Goal: Navigation & Orientation: Find specific page/section

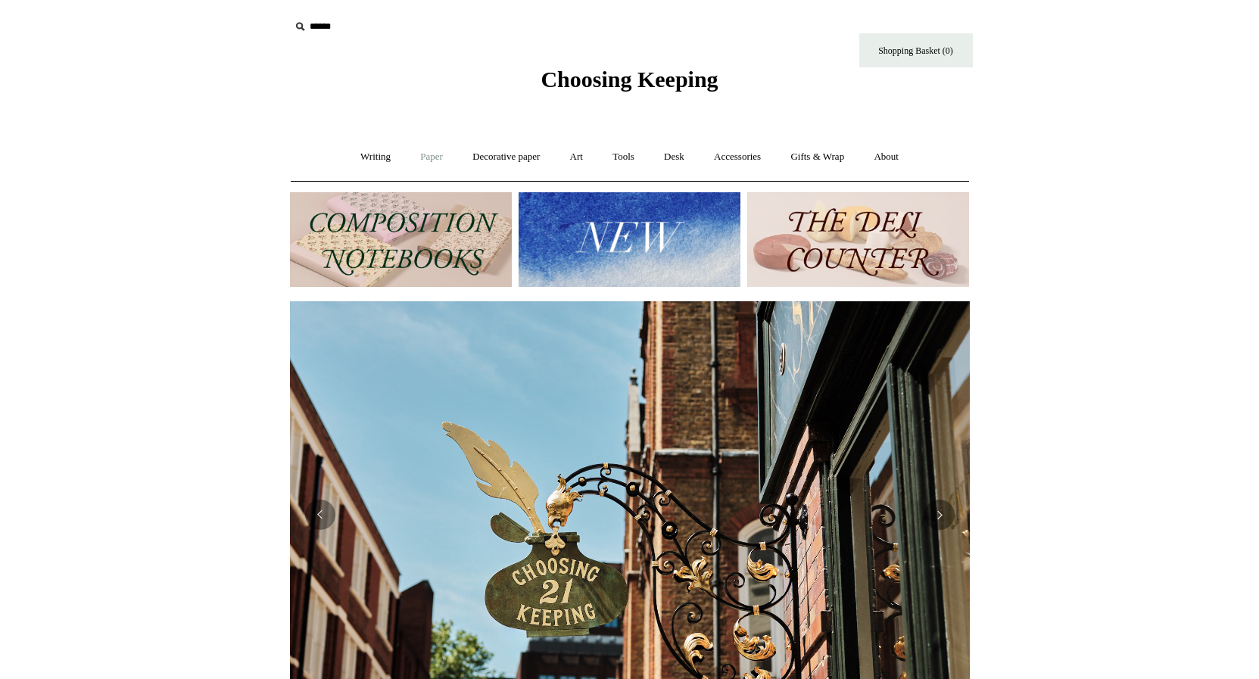
click at [416, 160] on link "Paper +" at bounding box center [432, 157] width 50 height 40
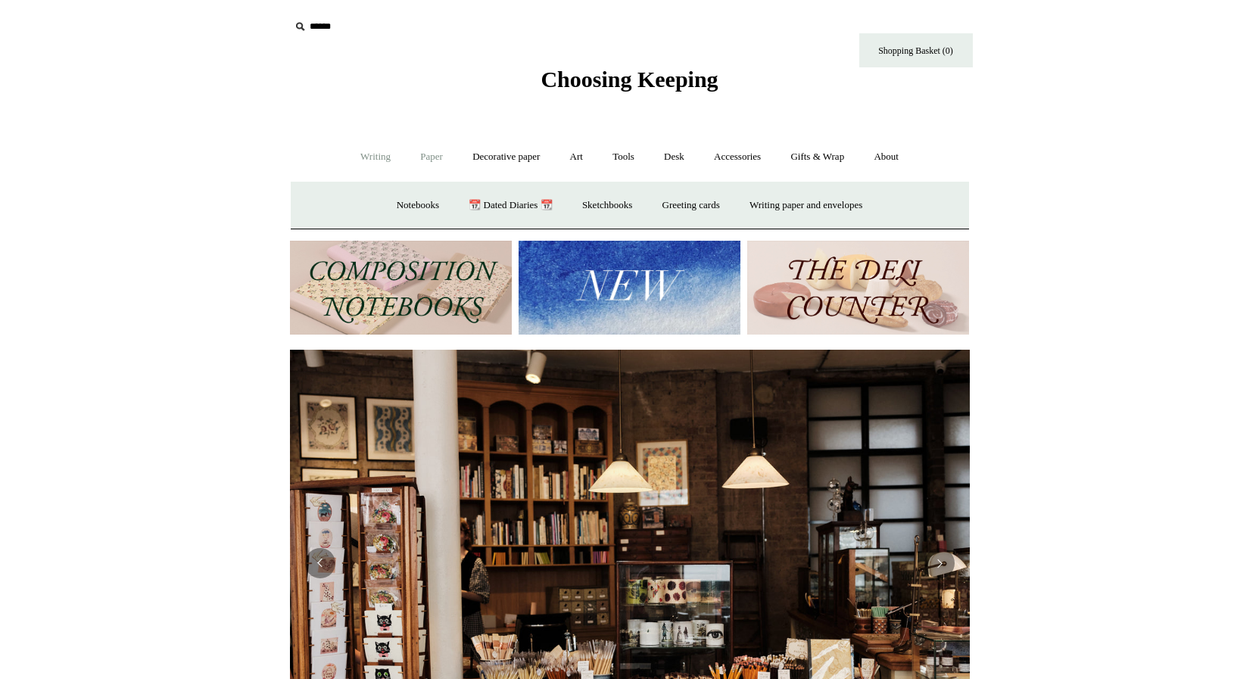
click at [369, 157] on link "Writing +" at bounding box center [376, 157] width 58 height 40
click at [360, 201] on link "Pens by brand +" at bounding box center [359, 205] width 83 height 40
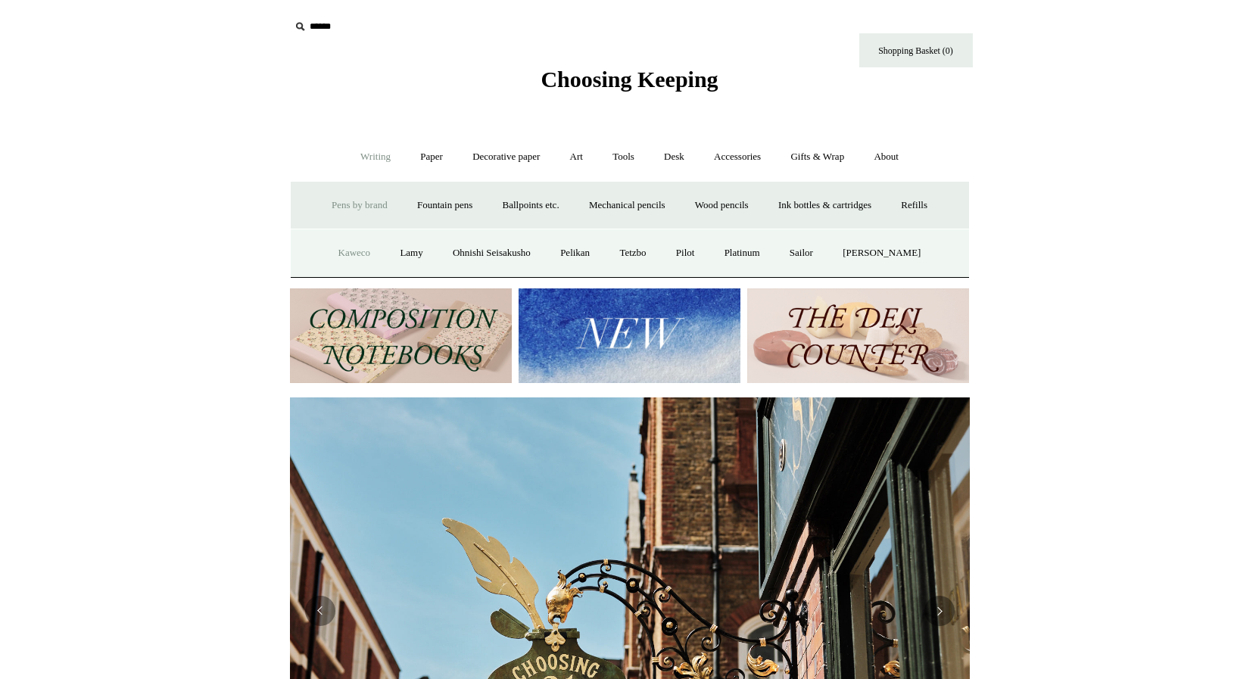
click at [360, 244] on link "Kaweco" at bounding box center [355, 253] width 60 height 40
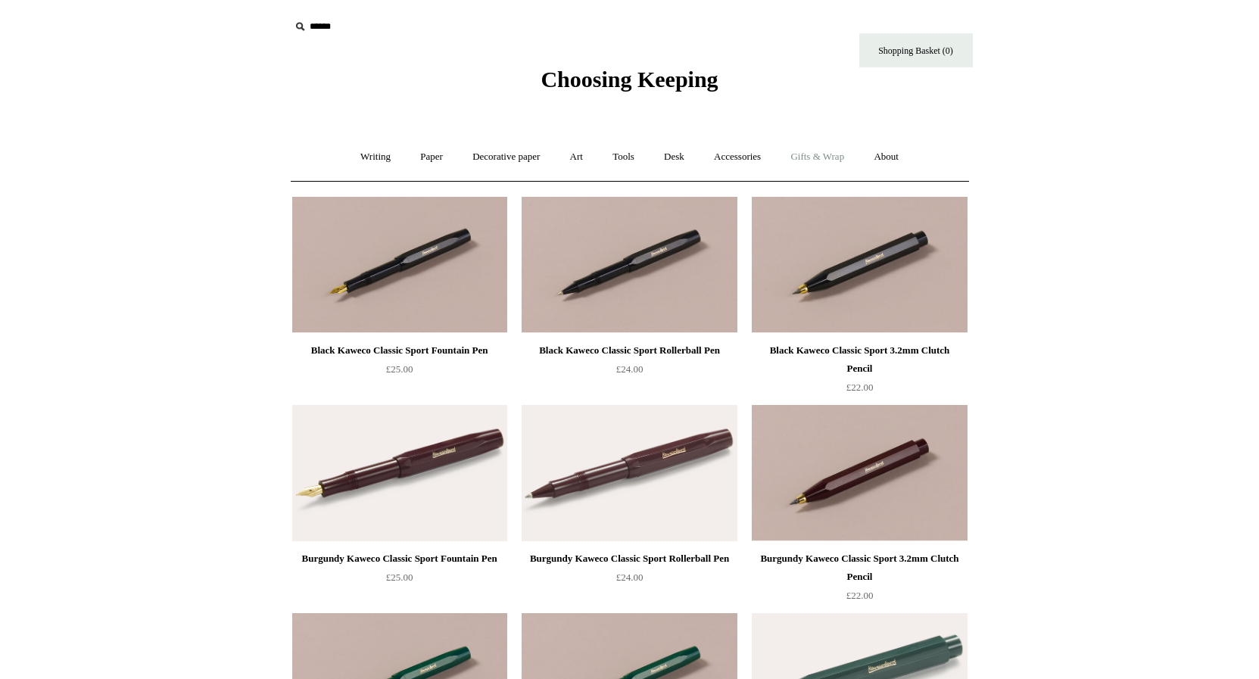
click at [808, 165] on link "Gifts & Wrap +" at bounding box center [817, 157] width 81 height 40
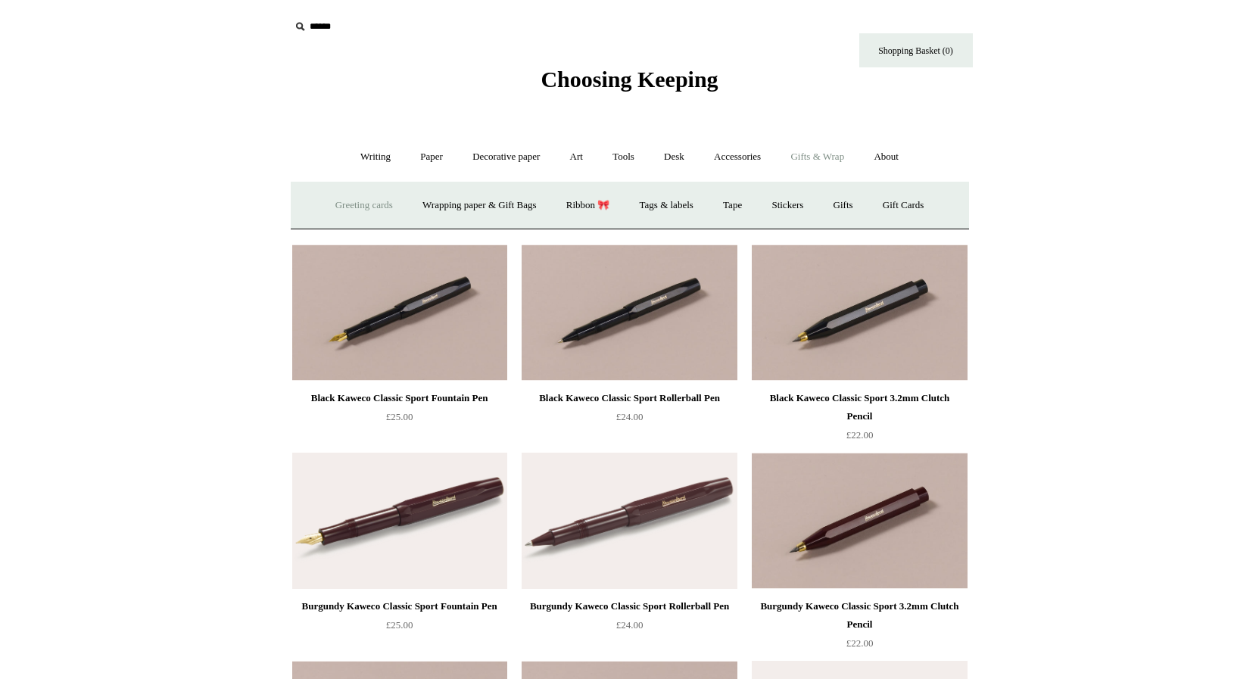
click at [347, 203] on link "Greeting cards +" at bounding box center [364, 205] width 85 height 40
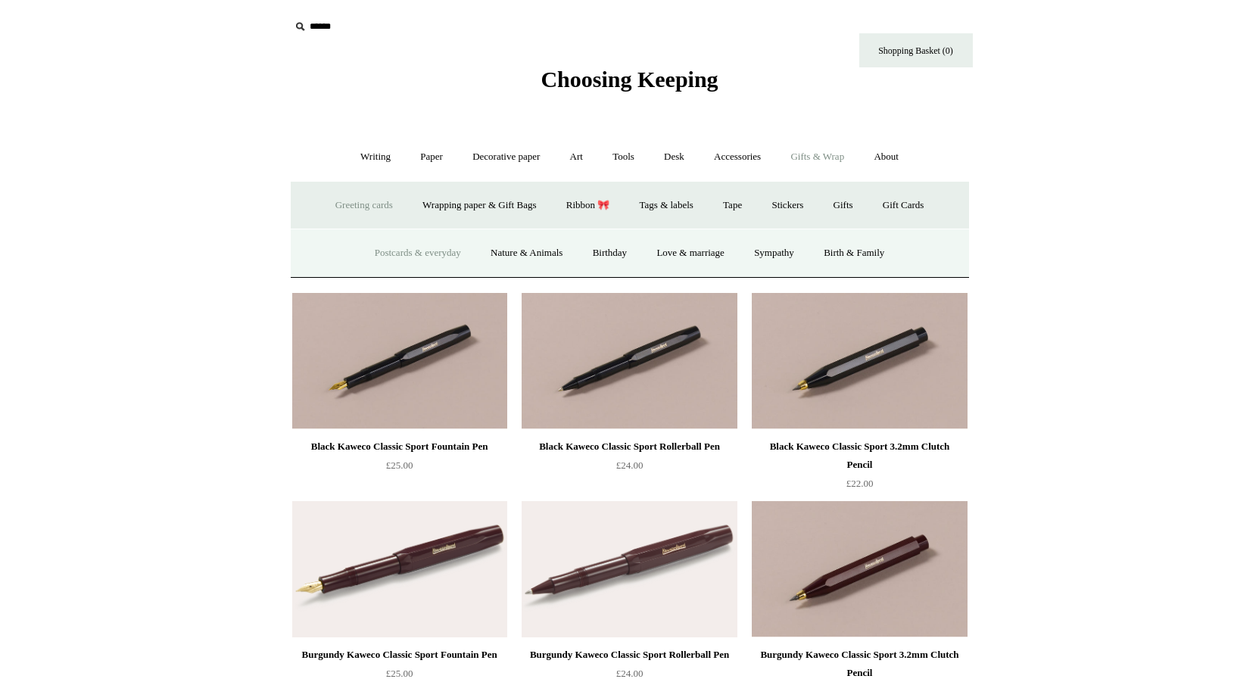
click at [377, 251] on link "Postcards & everyday" at bounding box center [418, 253] width 114 height 40
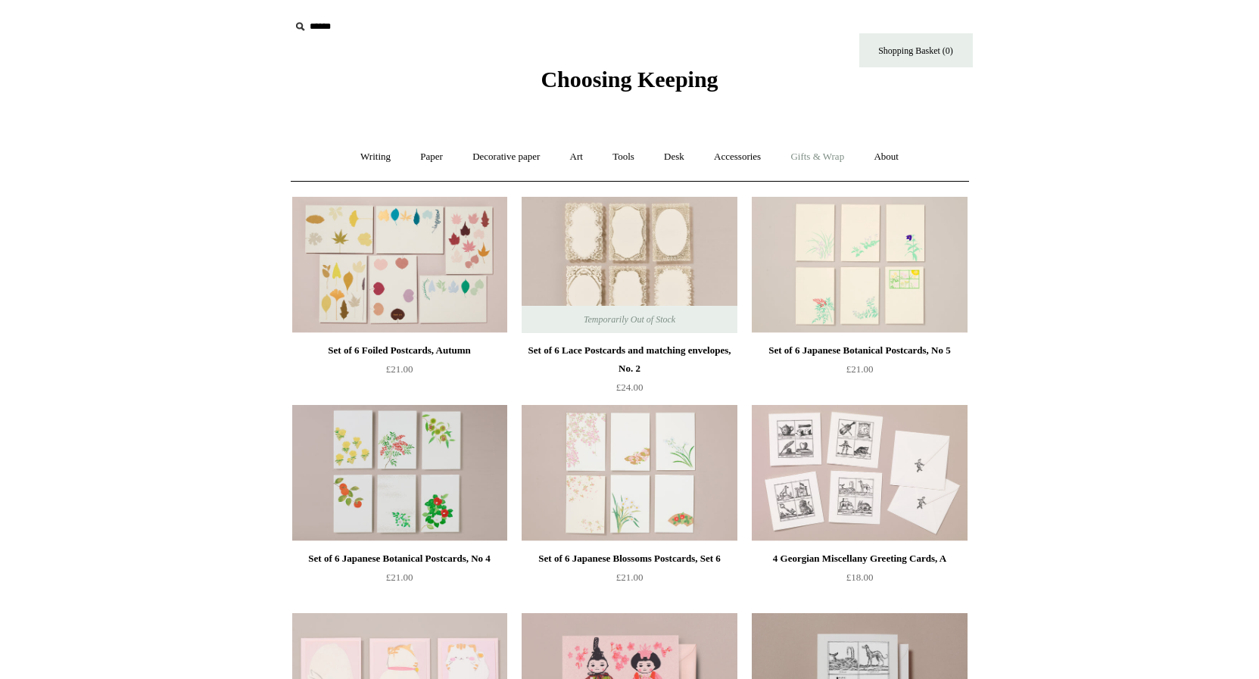
click at [809, 165] on link "Gifts & Wrap +" at bounding box center [817, 157] width 81 height 40
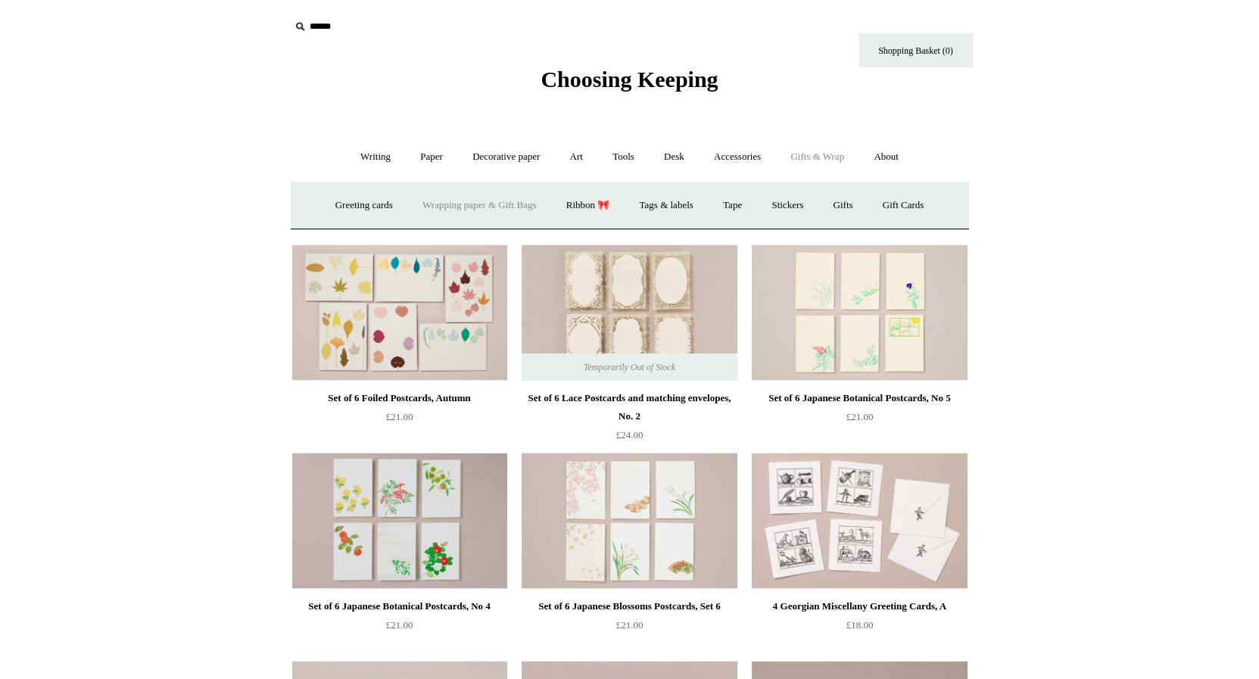
click at [525, 208] on link "Wrapping paper & Gift Bags" at bounding box center [479, 205] width 141 height 40
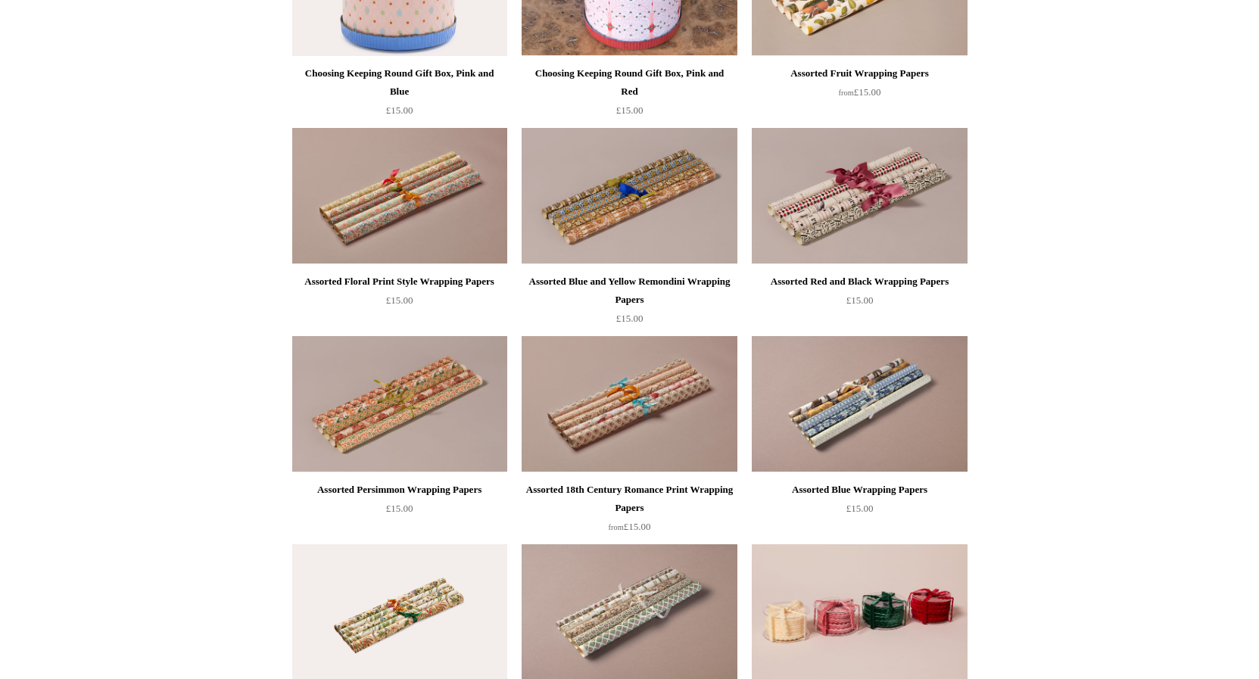
scroll to position [695, 0]
